Goal: Transaction & Acquisition: Purchase product/service

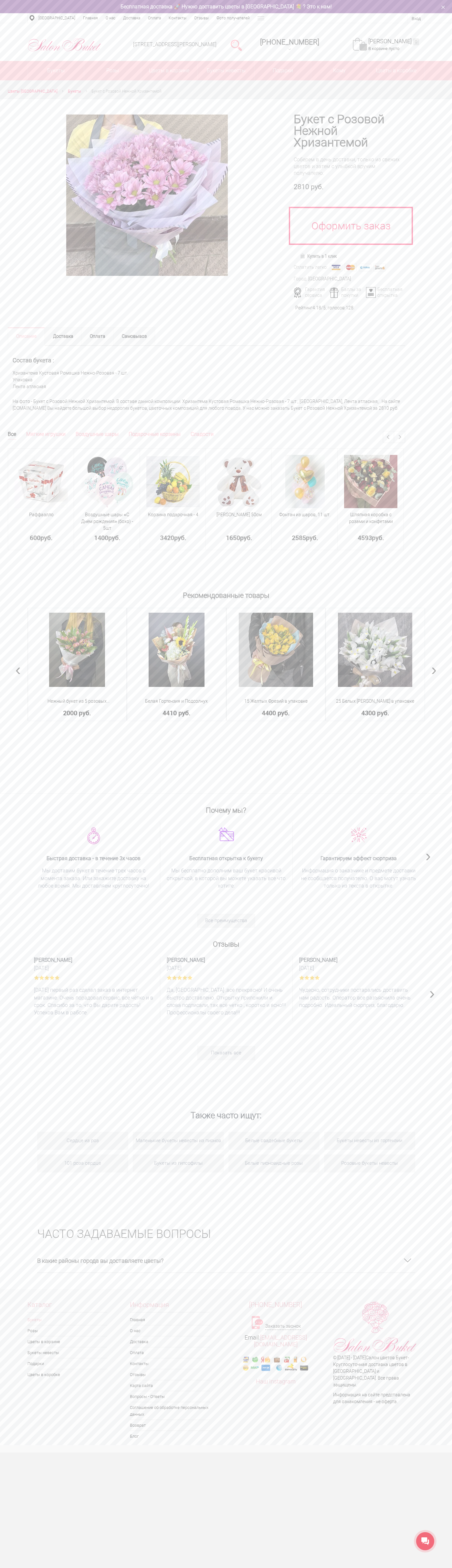
click at [369, 7] on div "Бесплатная доставка 🚀 Нужно доставить цветы в [GEOGRAPHIC_DATA] 💐 ? Это к нам!" at bounding box center [226, 6] width 407 height 7
click at [448, 1360] on div "Каталог Букеты Розы Цветы в корзине Букеты невесты Подарки Цветы в коробке Инфо…" at bounding box center [226, 1371] width 452 height 155
click at [142, 1452] on html "Салон Букет НН WhatsApp Салон цветов "Букет" Доставка цветов Нижний Новгород | …" at bounding box center [226, 726] width 452 height 1452
click at [10, 627] on div "Рекомендованные товары 11 пионов Сара Бернар Пион - 11 шт Дизайнерская упаковка…" at bounding box center [226, 691] width 452 height 205
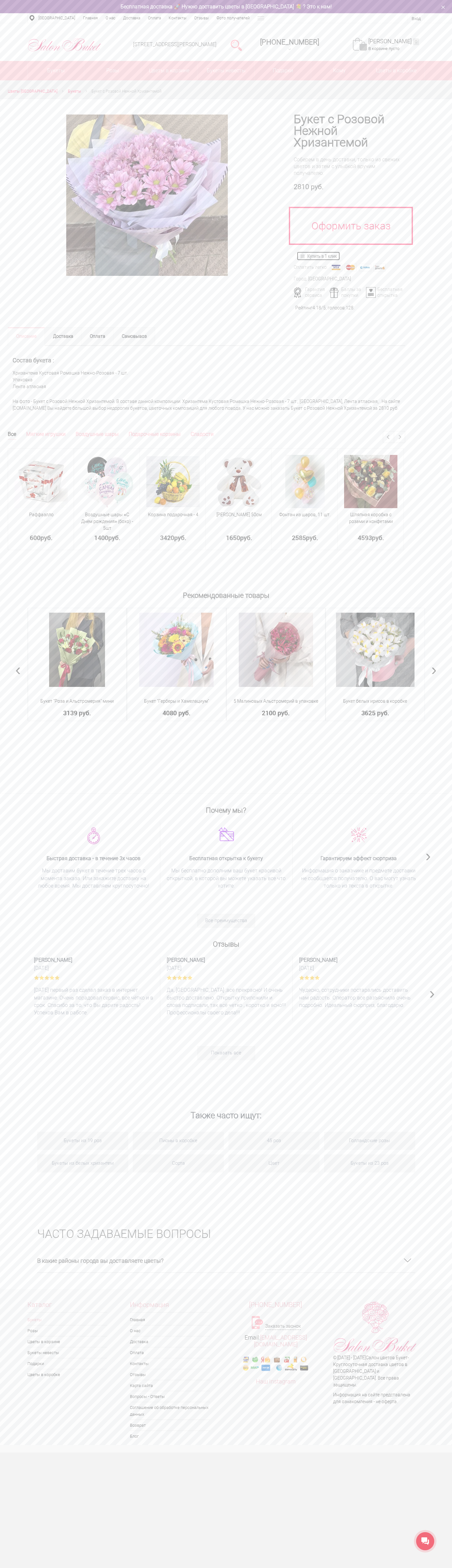
click at [303, 256] on img at bounding box center [303, 256] width 7 height 5
click at [397, 41] on link "Моя корзина 0" at bounding box center [393, 41] width 51 height 7
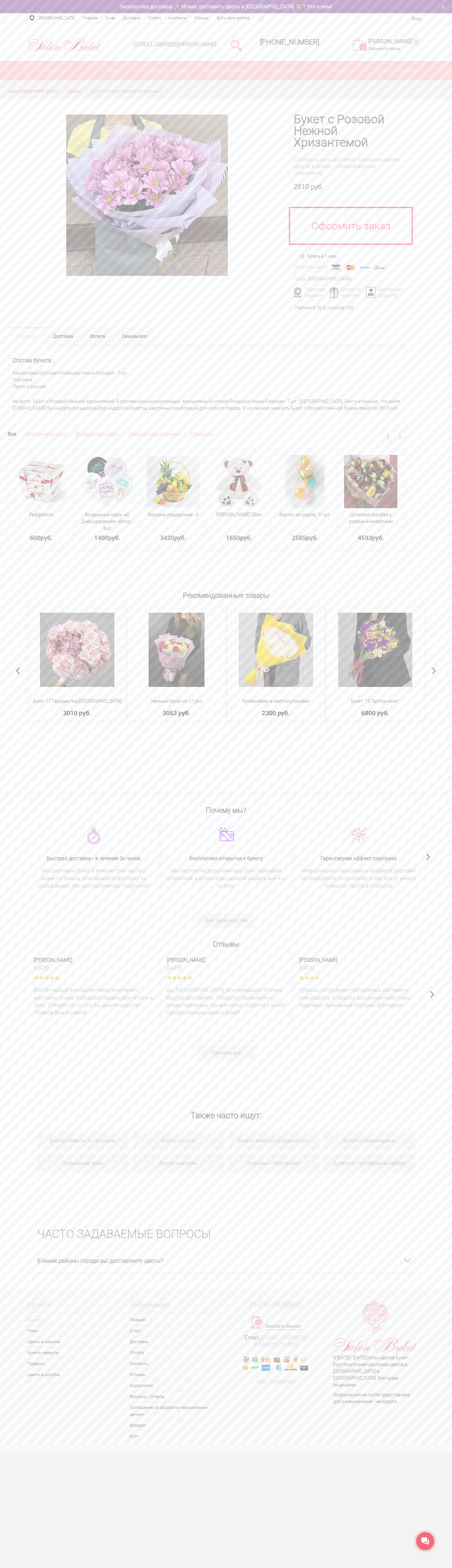
click at [439, 13] on div "[GEOGRAPHIC_DATA] [GEOGRAPHIC_DATA] [GEOGRAPHIC_DATA] [GEOGRAPHIC_DATA] [GEOGRA…" at bounding box center [226, 18] width 452 height 10
click at [428, 989] on button "›" at bounding box center [431, 993] width 9 height 7
click at [45, 1452] on html "[PERSON_NAME] НН WhatsApp Салон цветов "Букет" Доставка цветов [GEOGRAPHIC_DATA…" at bounding box center [226, 726] width 452 height 1452
click at [6, 551] on section "Все Мягкие игрушки Воздушные шары Подарочные корзины Сладости Previous Next 600…" at bounding box center [226, 509] width 452 height 158
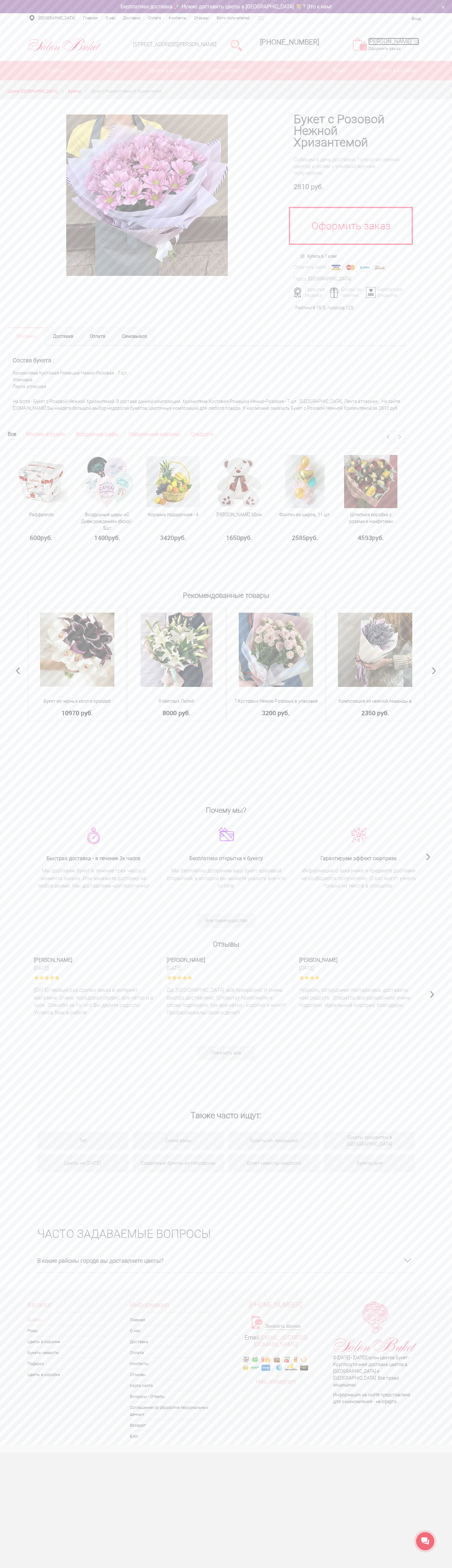
click at [397, 41] on link "Моя корзина 2" at bounding box center [393, 41] width 51 height 7
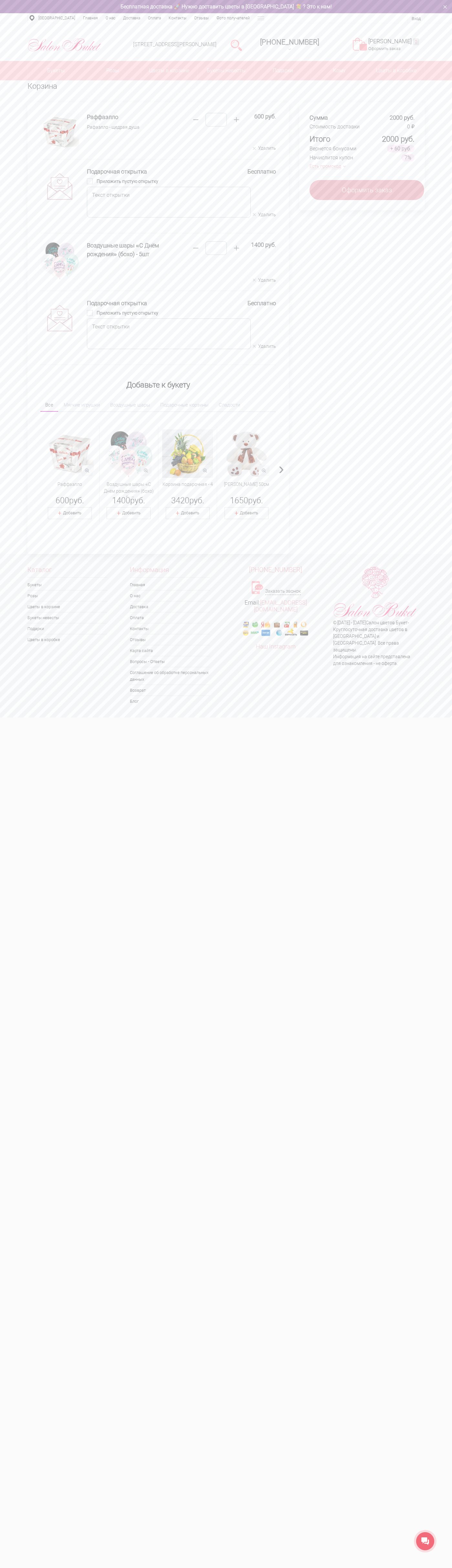
click at [264, 149] on button "Удалить" at bounding box center [264, 149] width 23 height 6
